Goal: Information Seeking & Learning: Learn about a topic

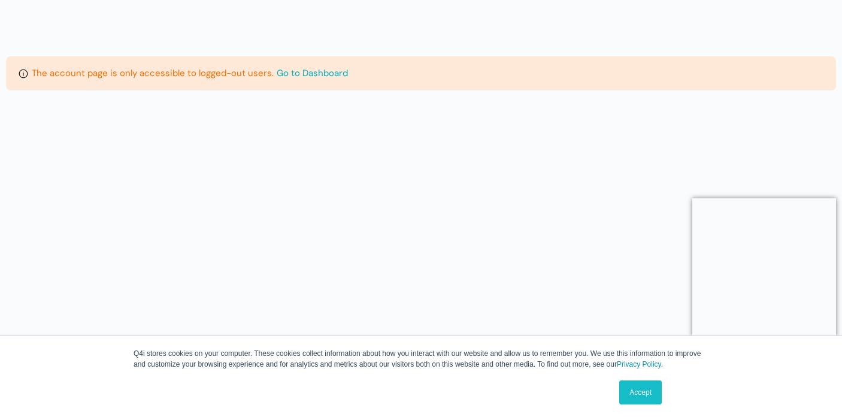
click at [325, 71] on link "Go to Dashboard" at bounding box center [311, 73] width 74 height 16
click at [647, 393] on link "Accept" at bounding box center [640, 392] width 43 height 24
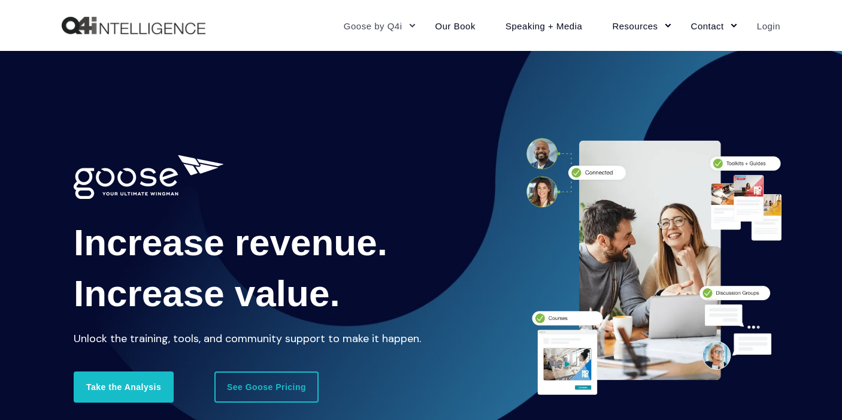
click at [765, 25] on link "Login" at bounding box center [761, 25] width 38 height 52
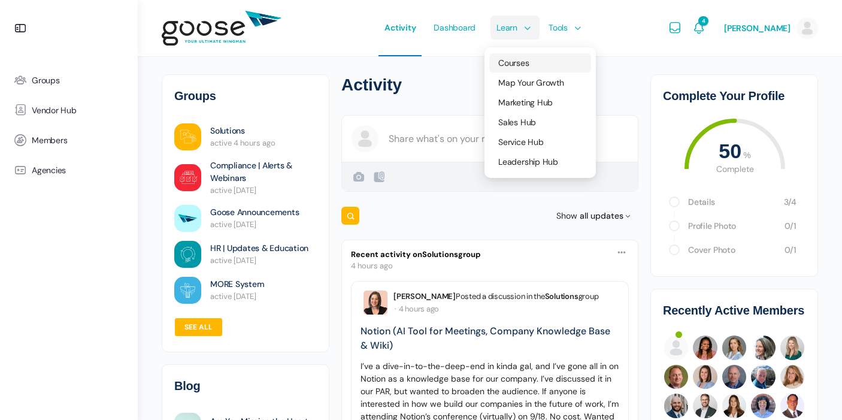
click at [521, 67] on span "Courses" at bounding box center [513, 62] width 31 height 11
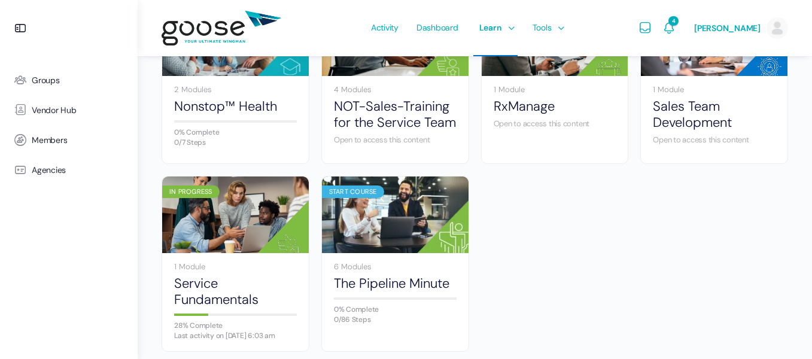
scroll to position [839, 0]
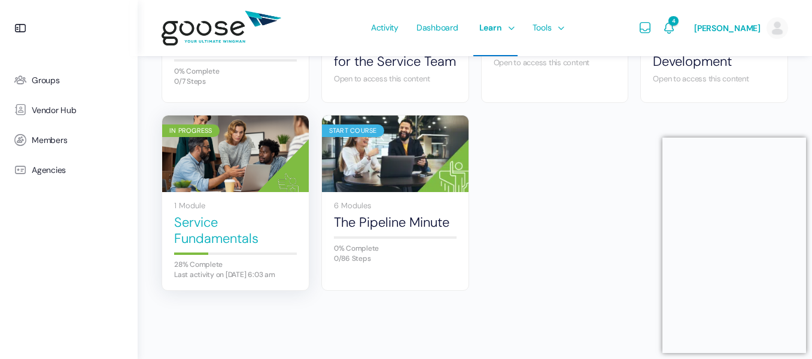
click at [218, 214] on link "Service Fundamentals" at bounding box center [235, 230] width 123 height 33
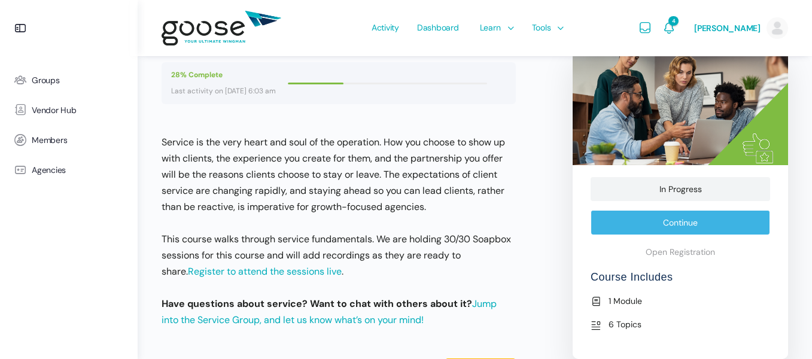
scroll to position [222, 0]
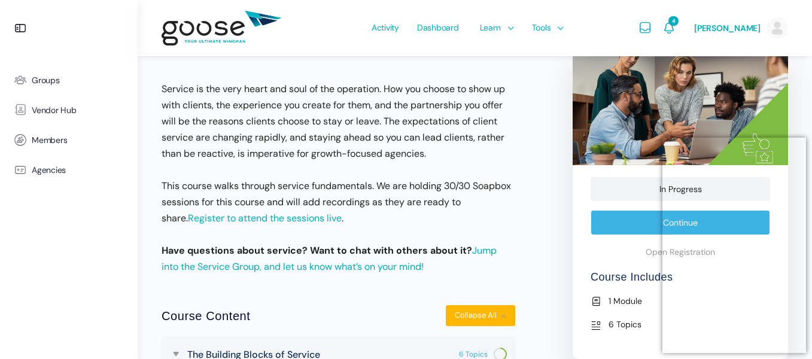
click at [635, 225] on link "Continue" at bounding box center [681, 222] width 180 height 25
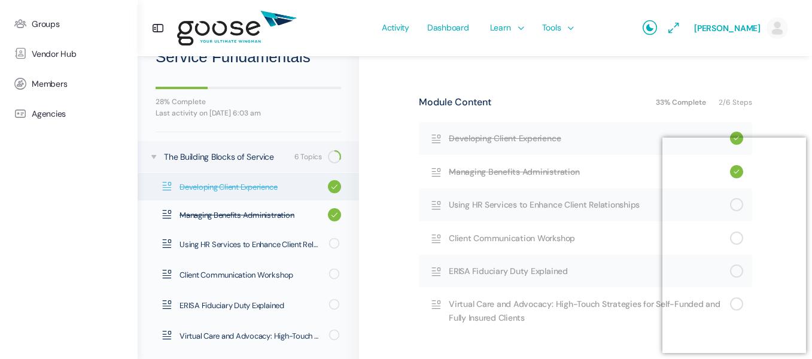
scroll to position [183, 0]
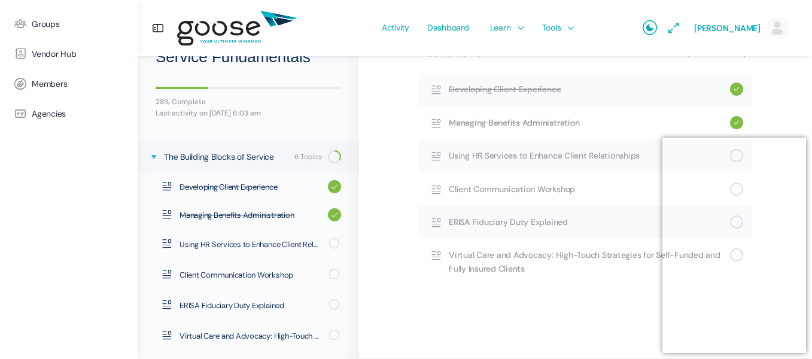
click at [151, 154] on icon at bounding box center [154, 157] width 10 height 10
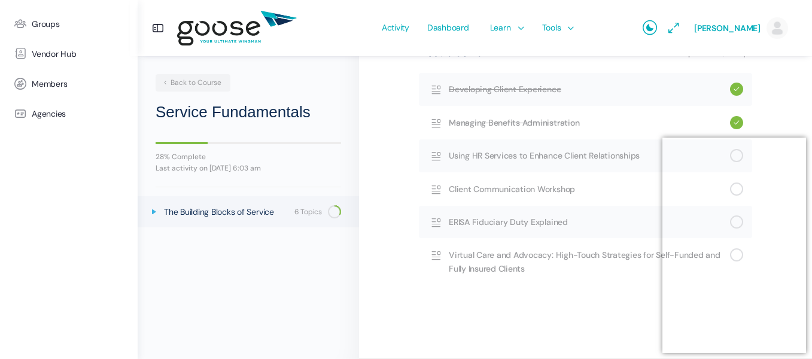
click at [154, 212] on icon at bounding box center [154, 212] width 10 height 10
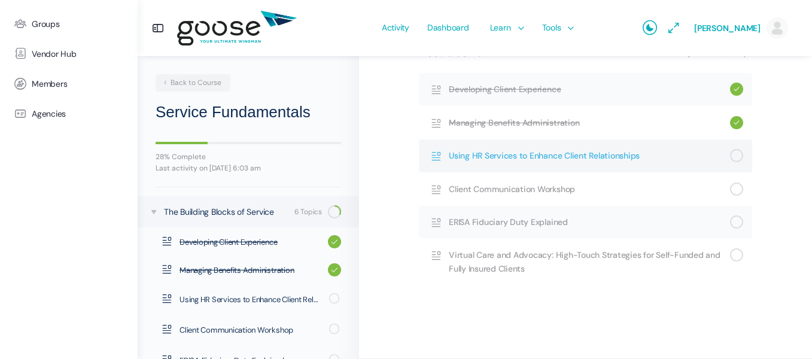
click at [517, 154] on span "Using HR Services to Enhance Client Relationships" at bounding box center [589, 155] width 281 height 13
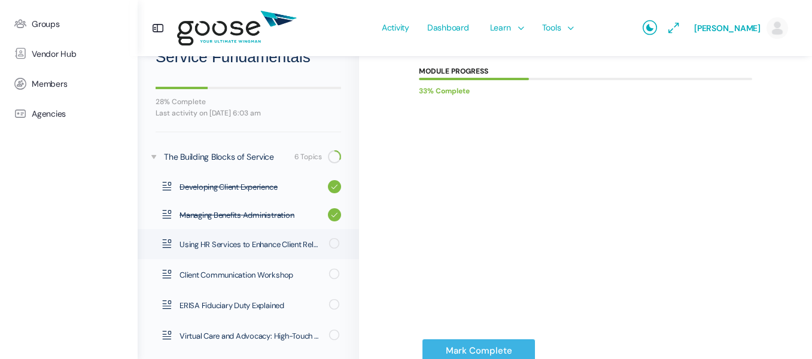
scroll to position [154, 0]
